Goal: Use online tool/utility

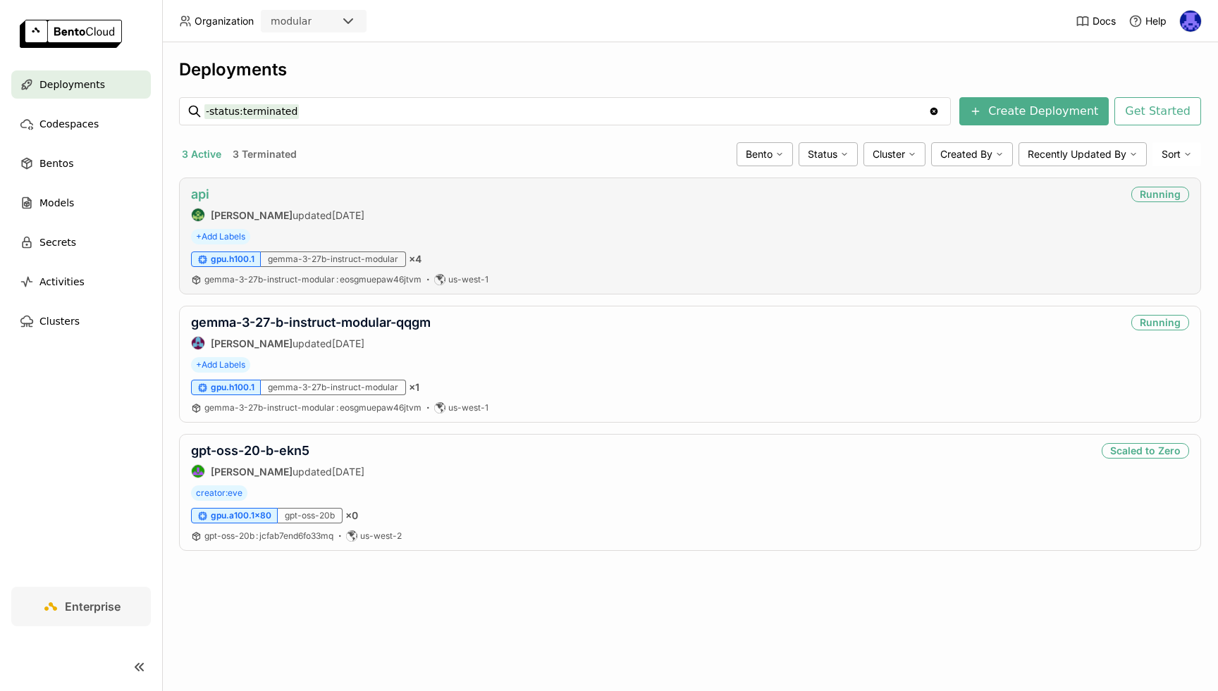
click at [204, 194] on link "api" at bounding box center [200, 194] width 18 height 15
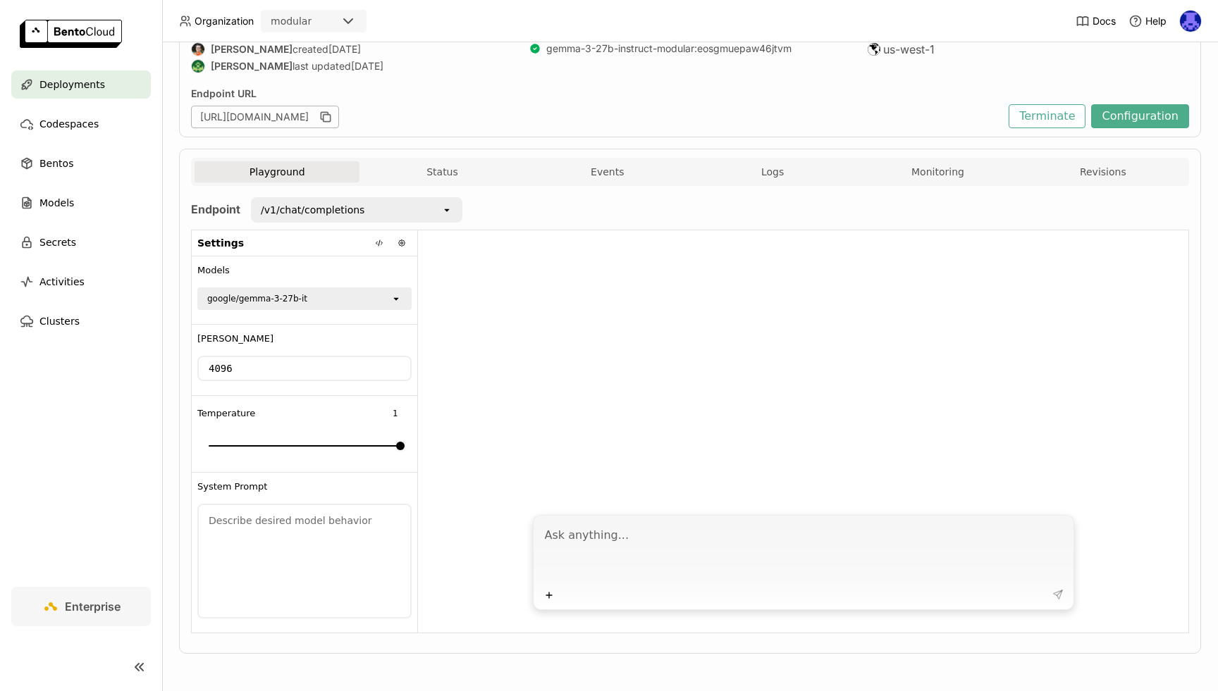
click at [617, 531] on textarea at bounding box center [805, 552] width 520 height 65
type textarea "build a pomodorro app for me"
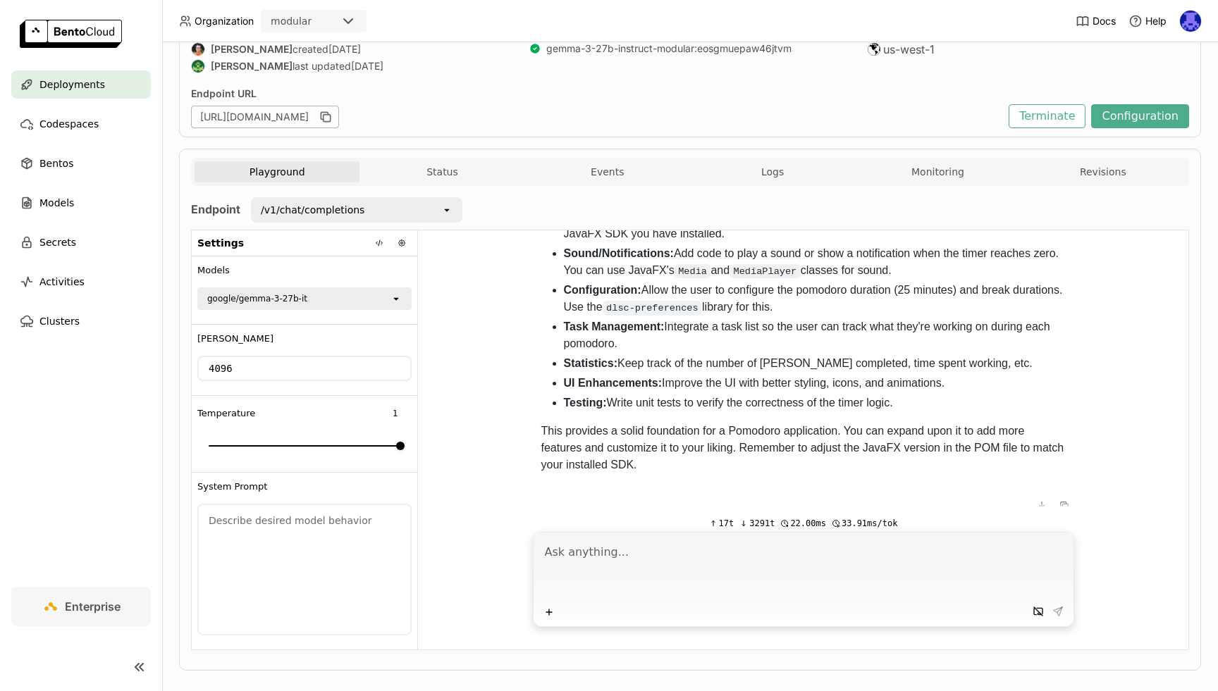
scroll to position [164, 0]
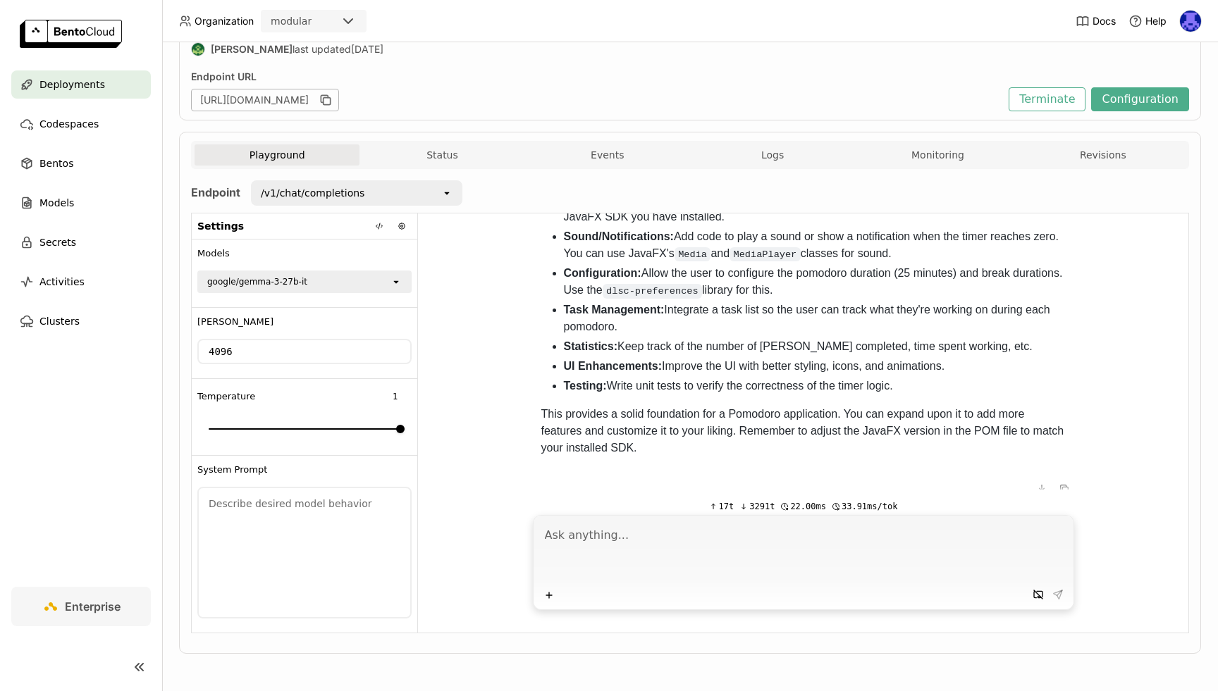
click at [789, 539] on textarea at bounding box center [805, 552] width 520 height 65
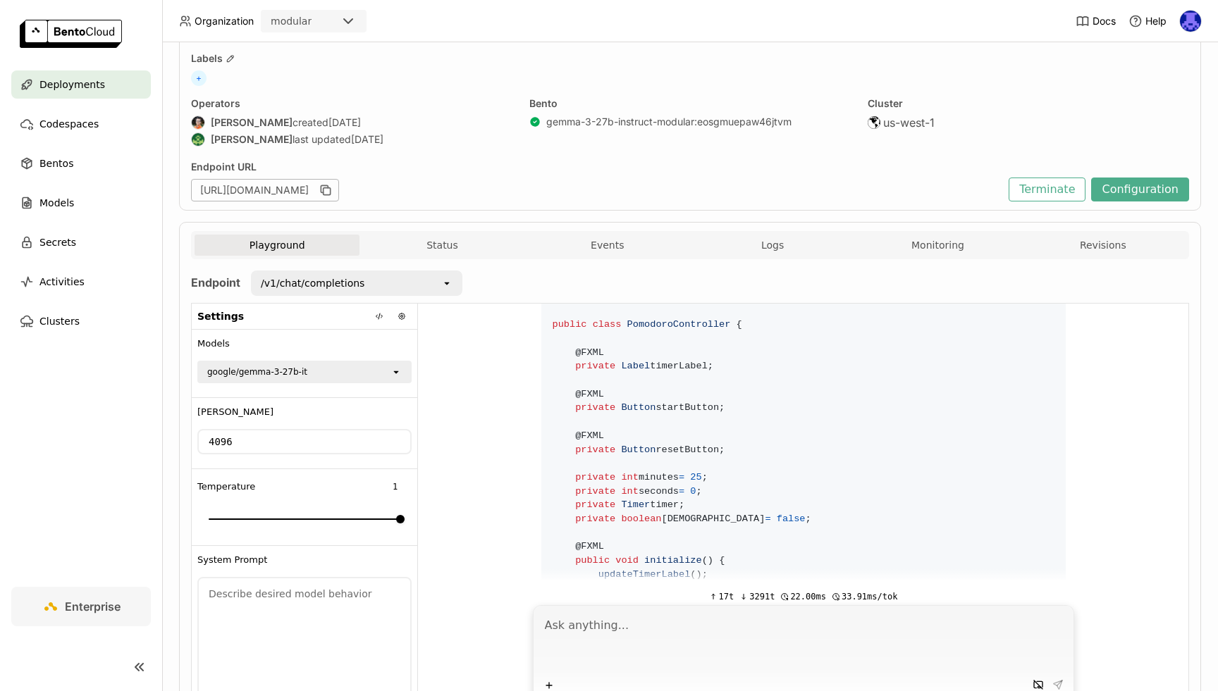
scroll to position [2645, 0]
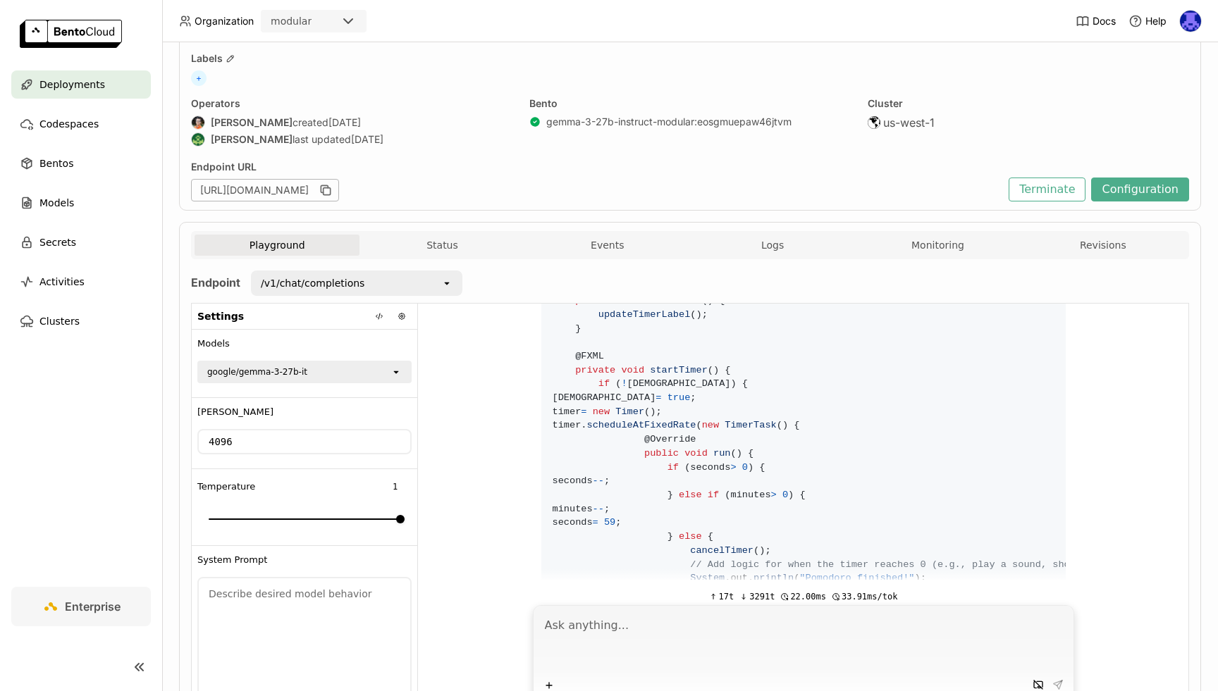
drag, startPoint x: 729, startPoint y: 629, endPoint x: 729, endPoint y: 617, distance: 11.3
click at [729, 629] on textarea at bounding box center [805, 642] width 520 height 65
type textarea "write it in html page"
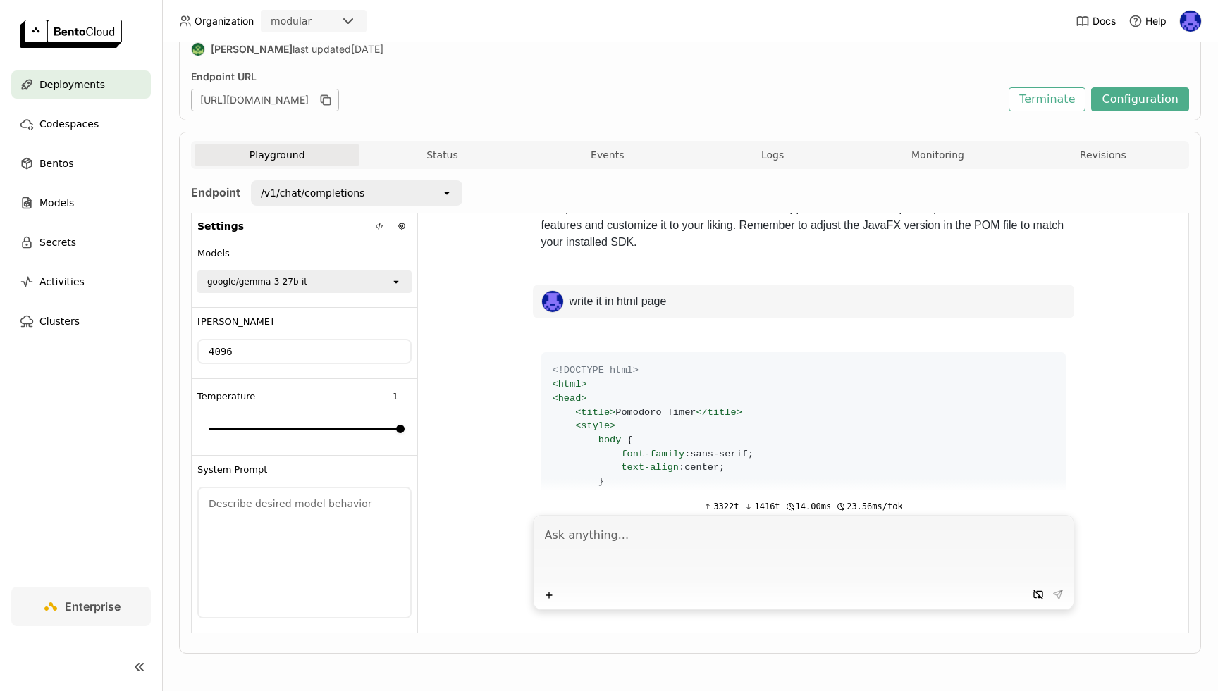
scroll to position [4643, 0]
click at [1051, 359] on div at bounding box center [1052, 363] width 17 height 17
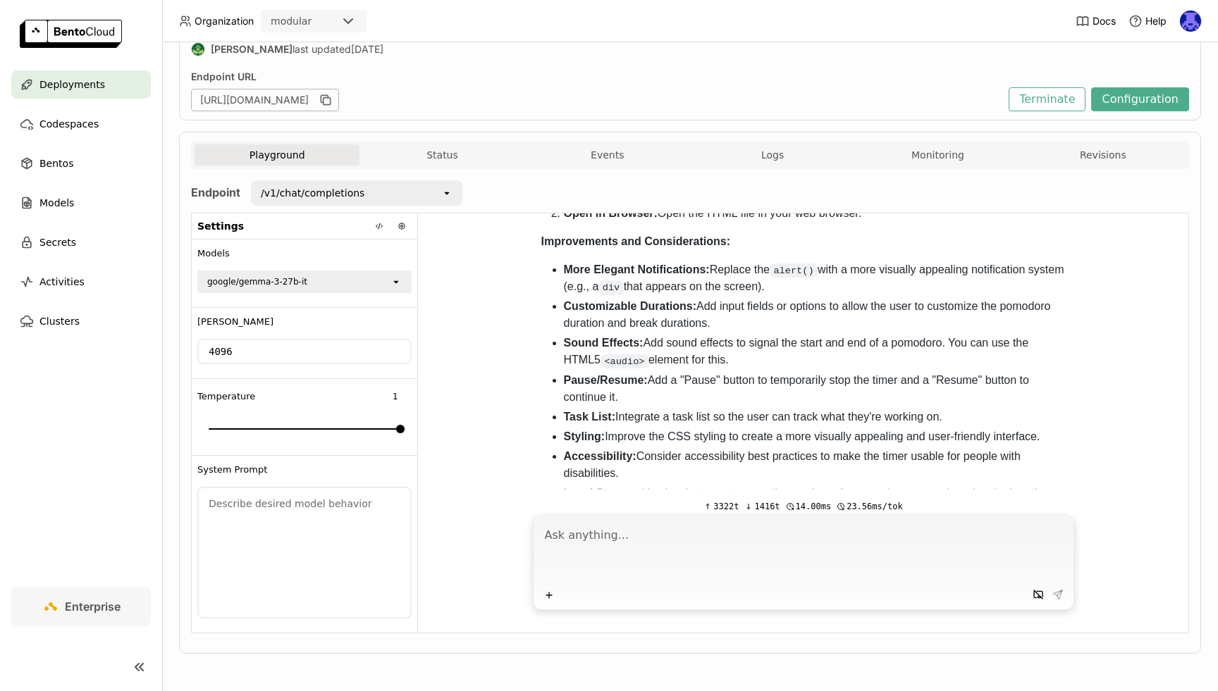
scroll to position [6695, 0]
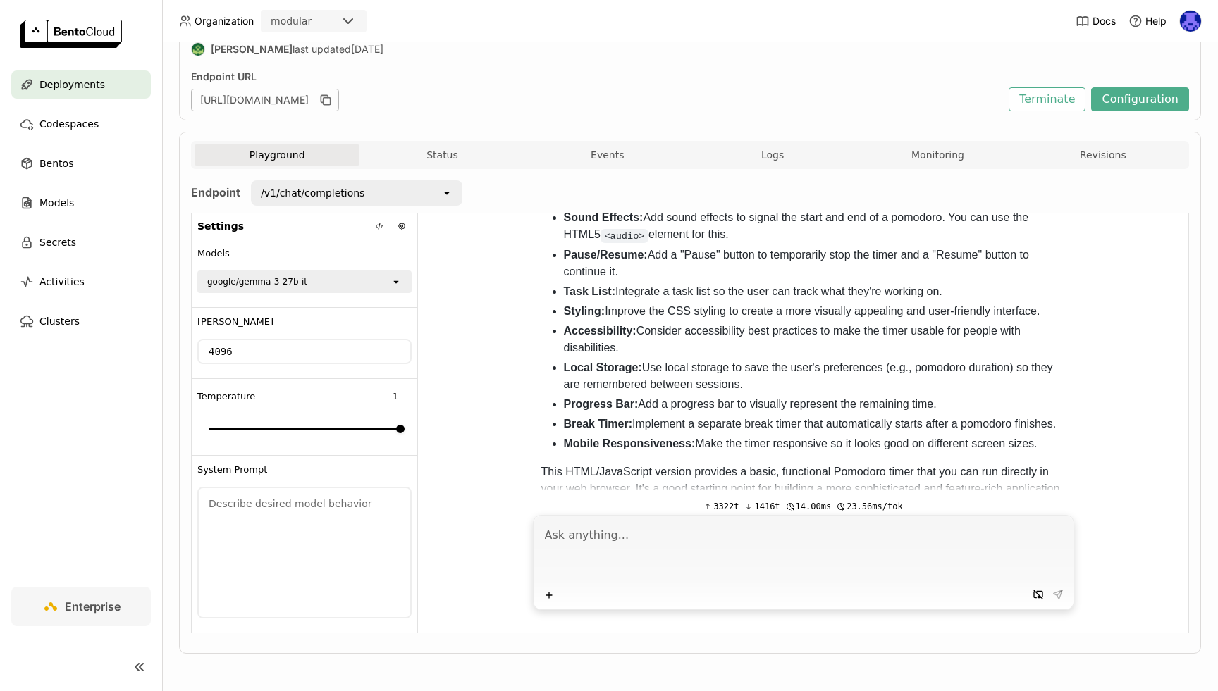
click at [769, 521] on textarea at bounding box center [805, 552] width 520 height 65
type textarea "put all css and script in the single html file"
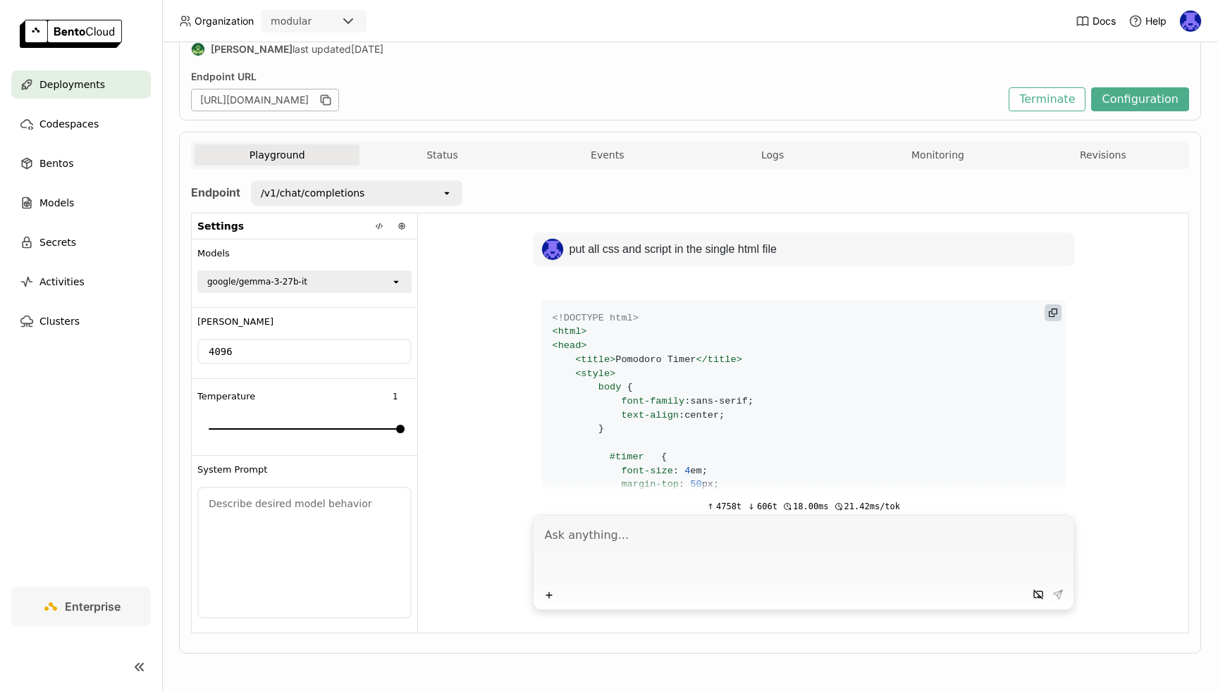
scroll to position [6975, 0]
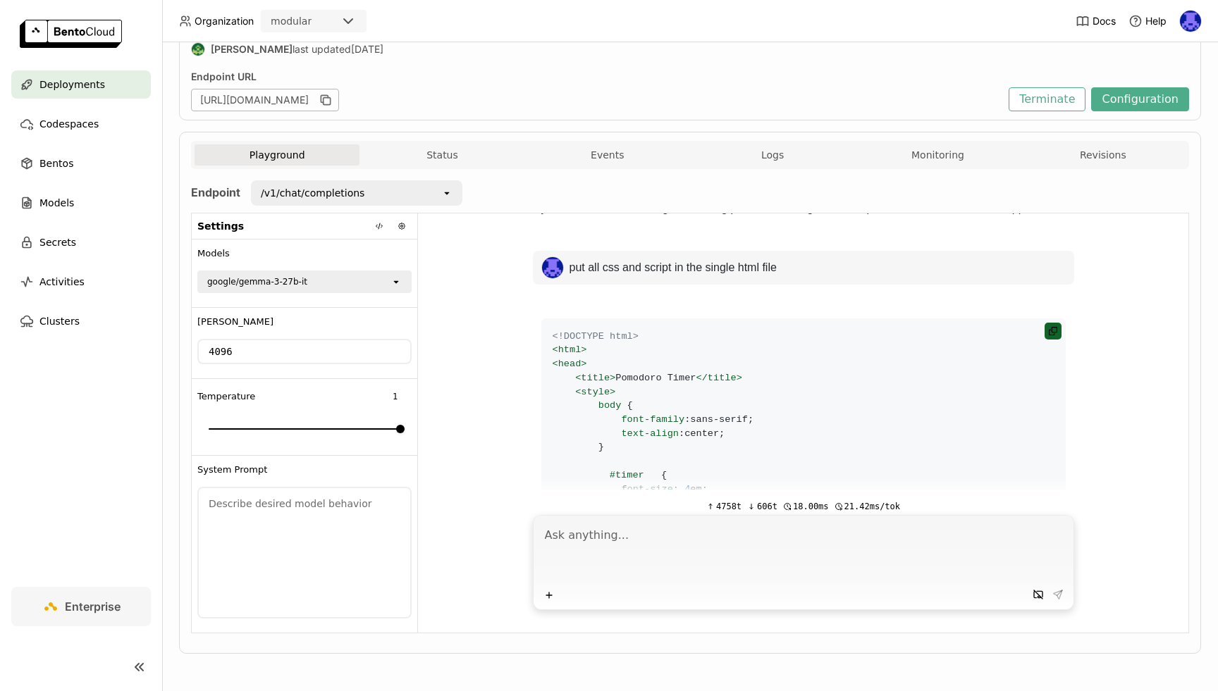
click at [1048, 330] on icon at bounding box center [1051, 333] width 6 height 6
